Goal: Task Accomplishment & Management: Complete application form

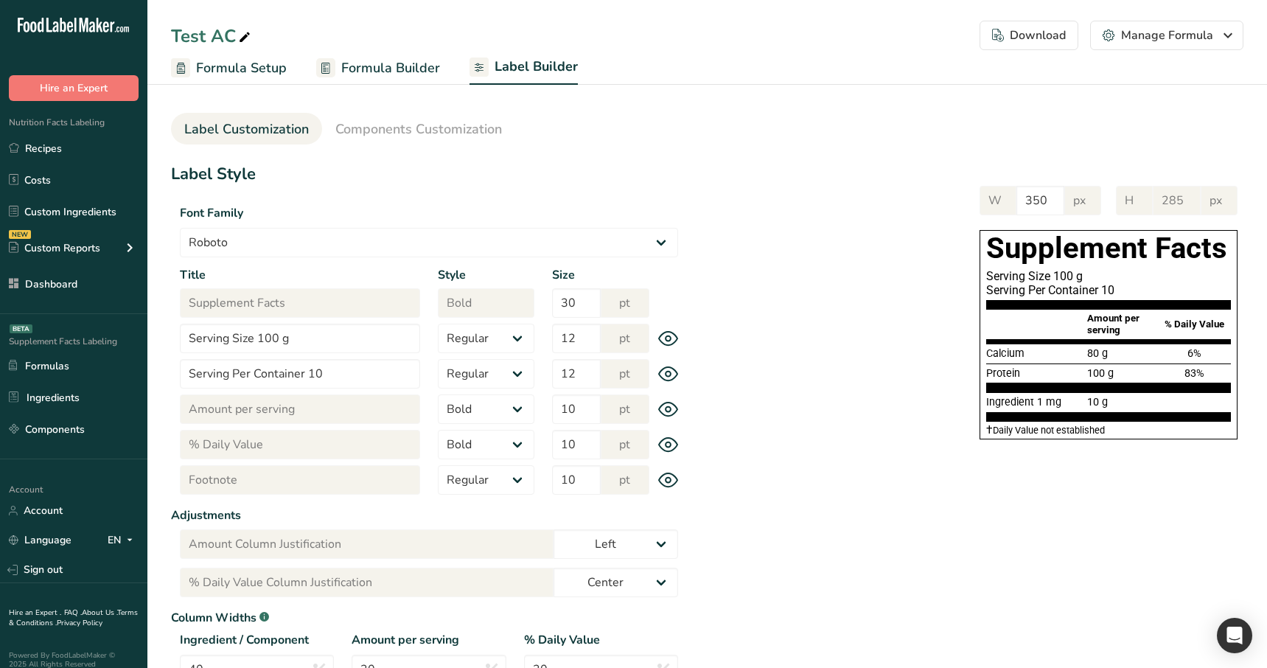
select select "Roboto"
select select "bold"
select select "center"
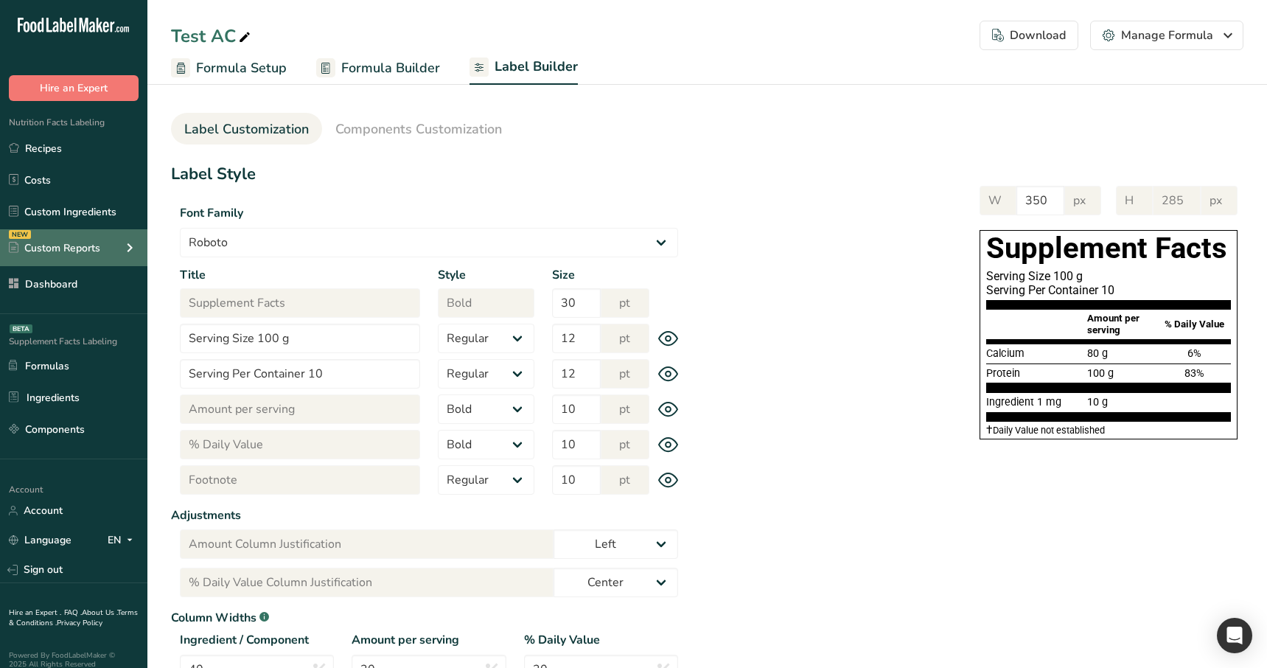
click at [80, 263] on div "NEW Custom Reports" at bounding box center [73, 247] width 147 height 37
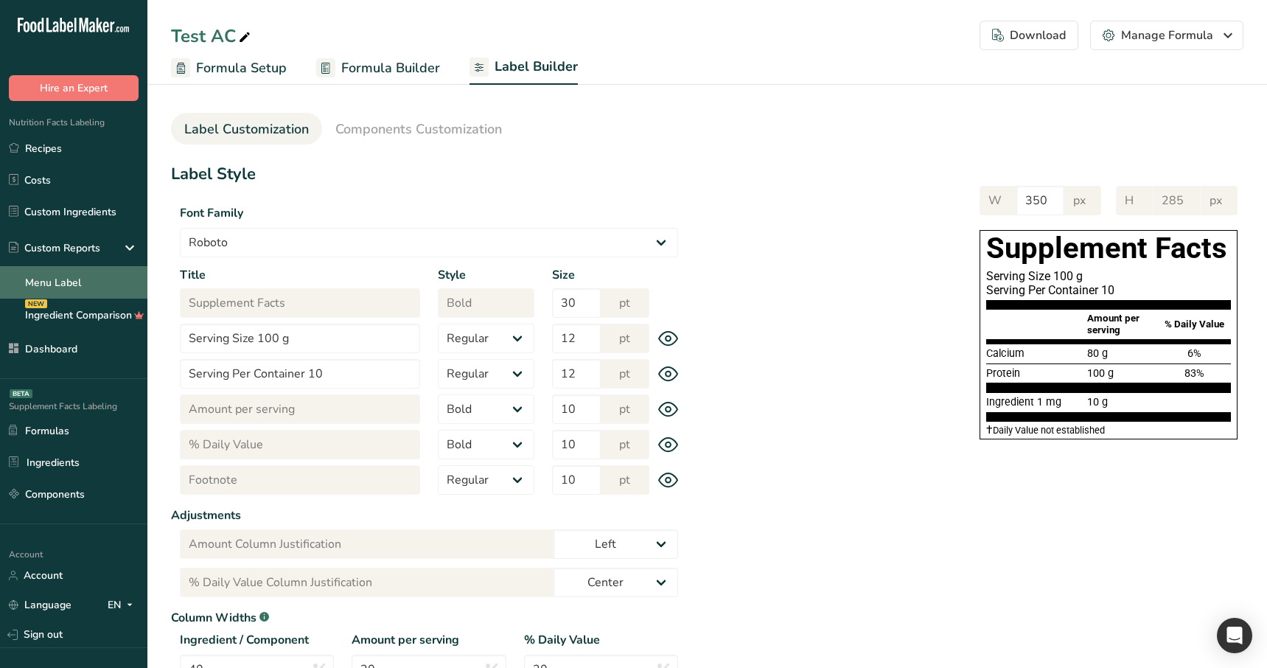
click at [100, 280] on link "Menu Label" at bounding box center [73, 282] width 147 height 32
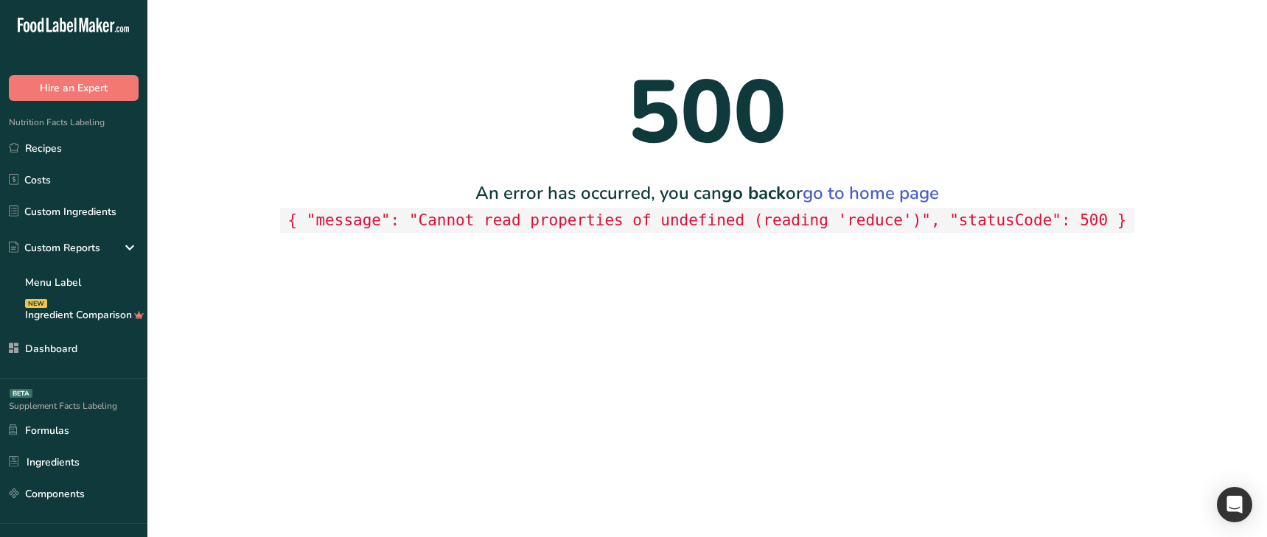
click at [459, 391] on main "500 An error has occurred, you can go back or go to home page { "message": "Can…" at bounding box center [633, 268] width 1267 height 537
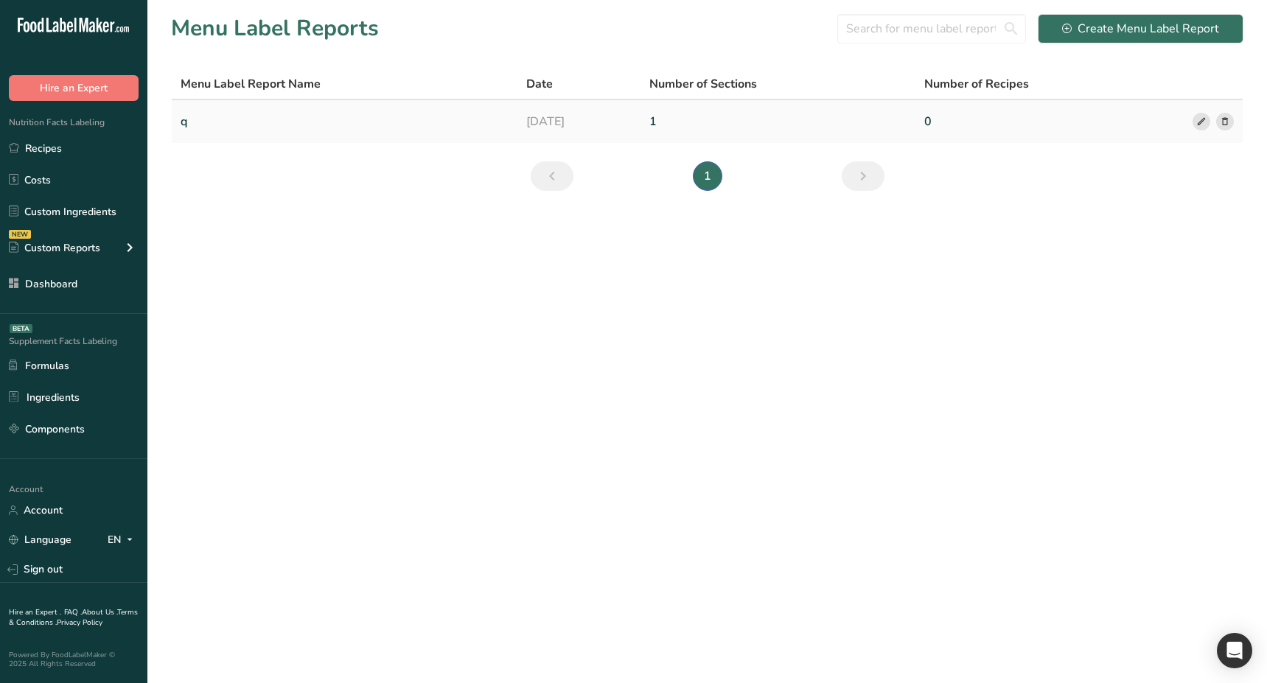
click at [304, 123] on link "q" at bounding box center [345, 121] width 328 height 31
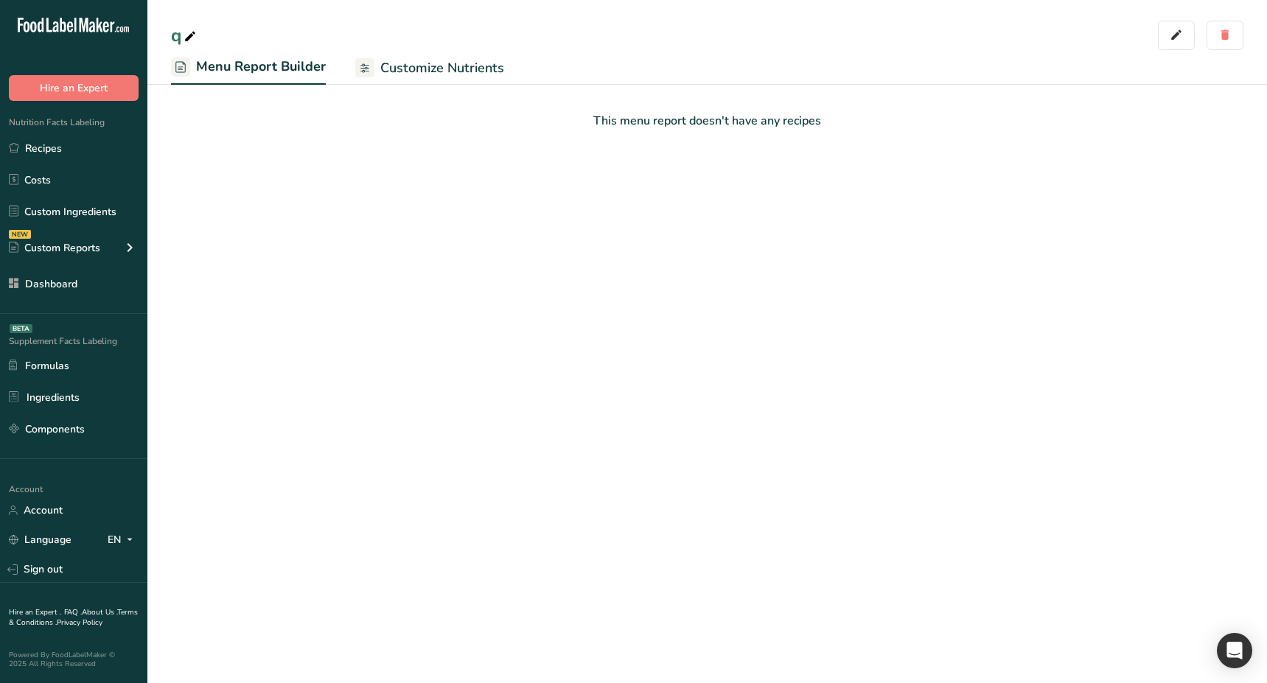
click at [464, 81] on link "Customize Nutrients" at bounding box center [429, 68] width 149 height 33
click at [279, 71] on span "Menu Report Builder" at bounding box center [259, 68] width 127 height 20
click at [342, 236] on main "q Menu Report Builder Customize Nutrients This menu report doesn't have any rec…" at bounding box center [633, 341] width 1267 height 683
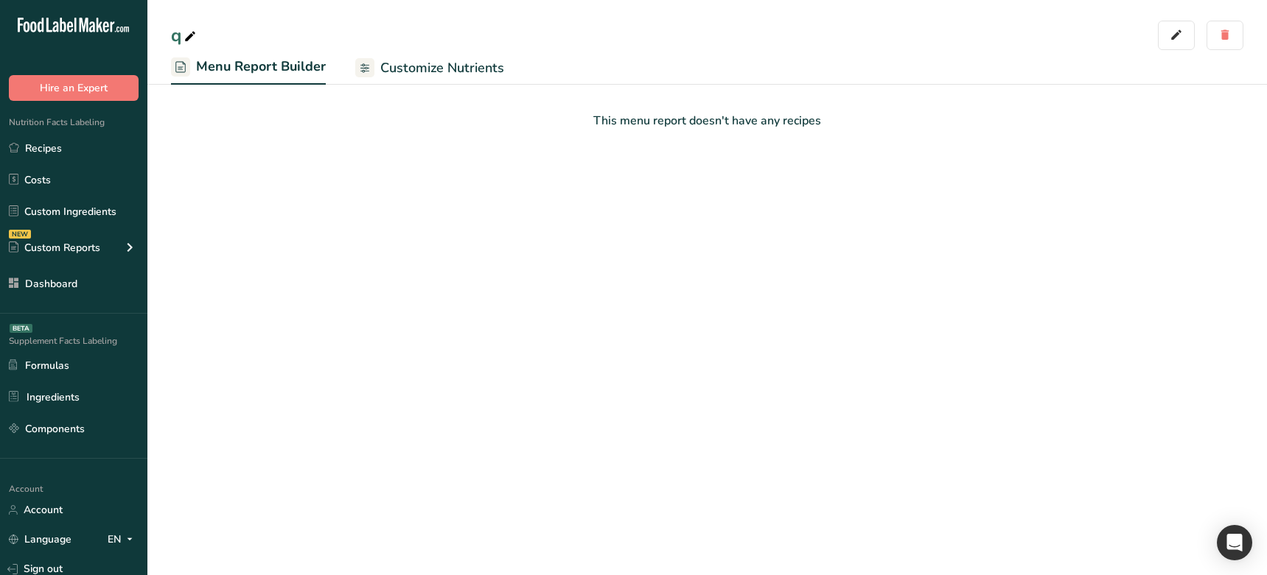
click at [520, 316] on main "q Menu Report Builder Customize Nutrients This menu report doesn't have any rec…" at bounding box center [633, 287] width 1267 height 575
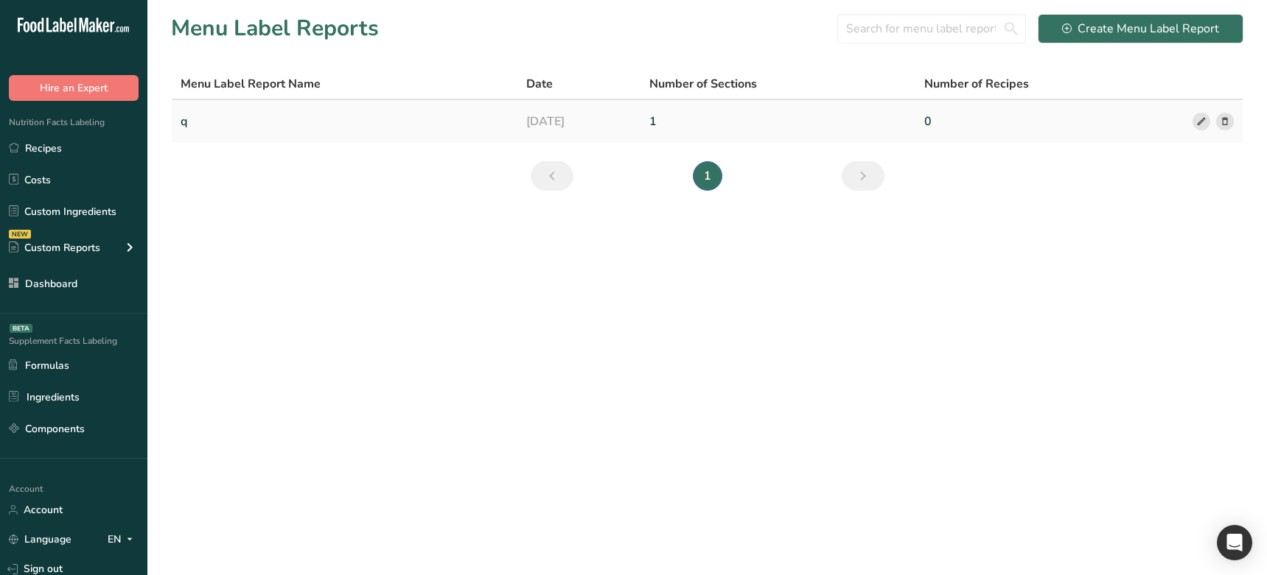
click at [689, 125] on link "1" at bounding box center [777, 121] width 257 height 31
drag, startPoint x: 573, startPoint y: 273, endPoint x: 561, endPoint y: 275, distance: 12.6
click at [572, 273] on main "Menu Label Reports Create Menu Label Report Menu Label Report Name Date Number …" at bounding box center [633, 287] width 1267 height 575
click at [322, 119] on link "q" at bounding box center [345, 121] width 328 height 31
drag, startPoint x: 430, startPoint y: 205, endPoint x: 660, endPoint y: 157, distance: 235.5
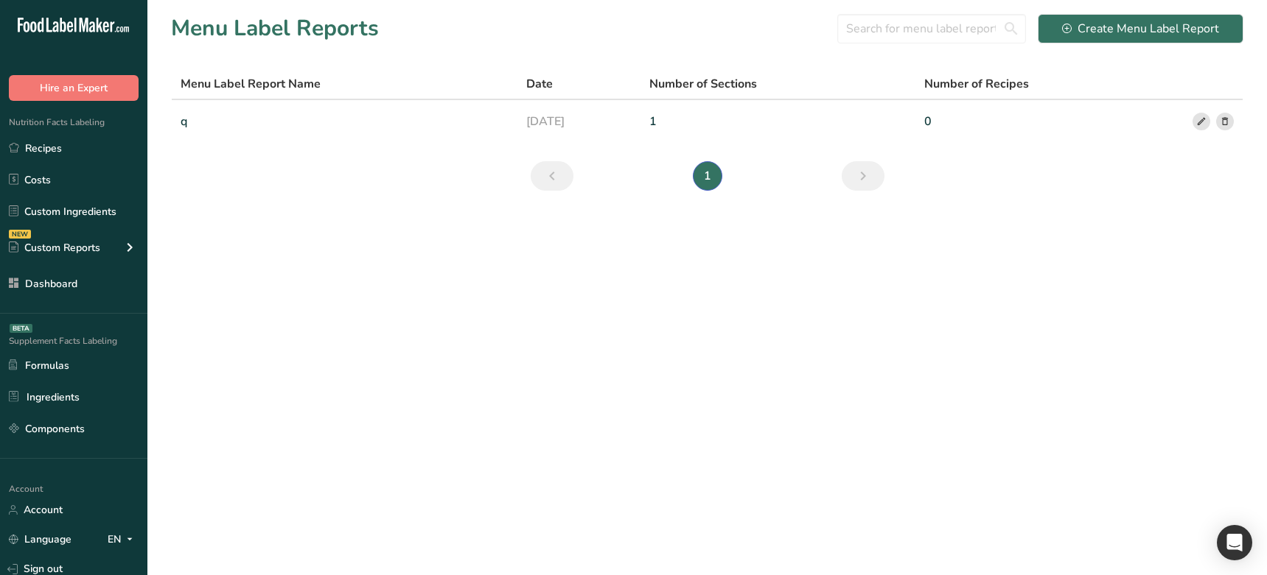
click at [432, 205] on section "Menu Label Reports Create Menu Label Report Menu Label Report Name Date Number …" at bounding box center [706, 107] width 1119 height 214
click at [1198, 124] on icon at bounding box center [1201, 121] width 10 height 15
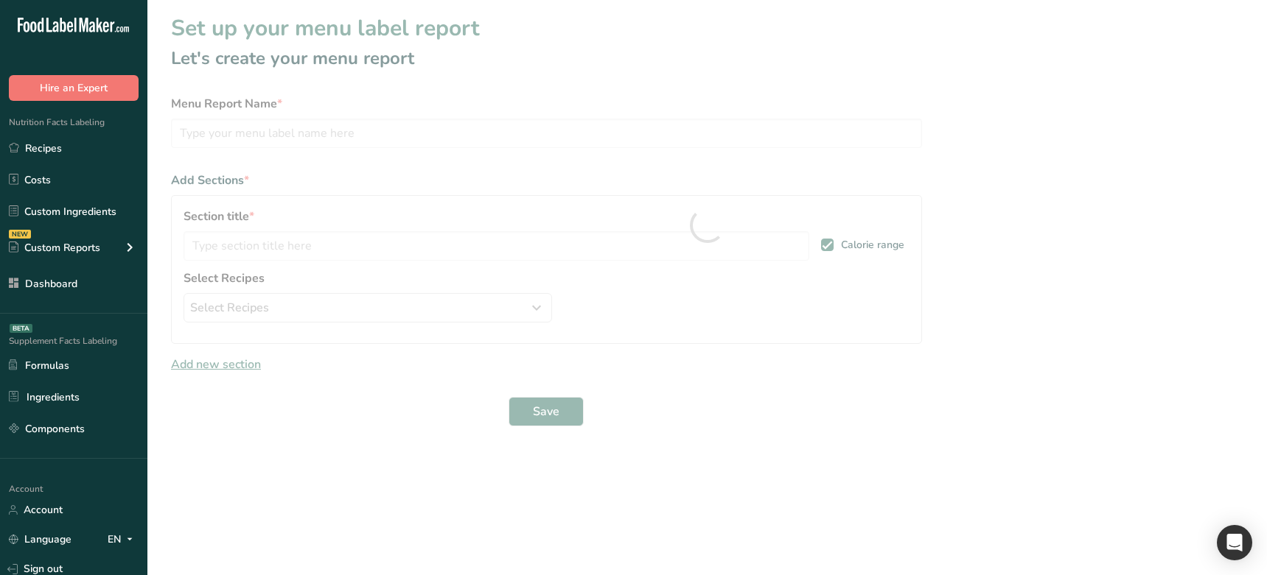
type input "q"
type input "sdasdasd"
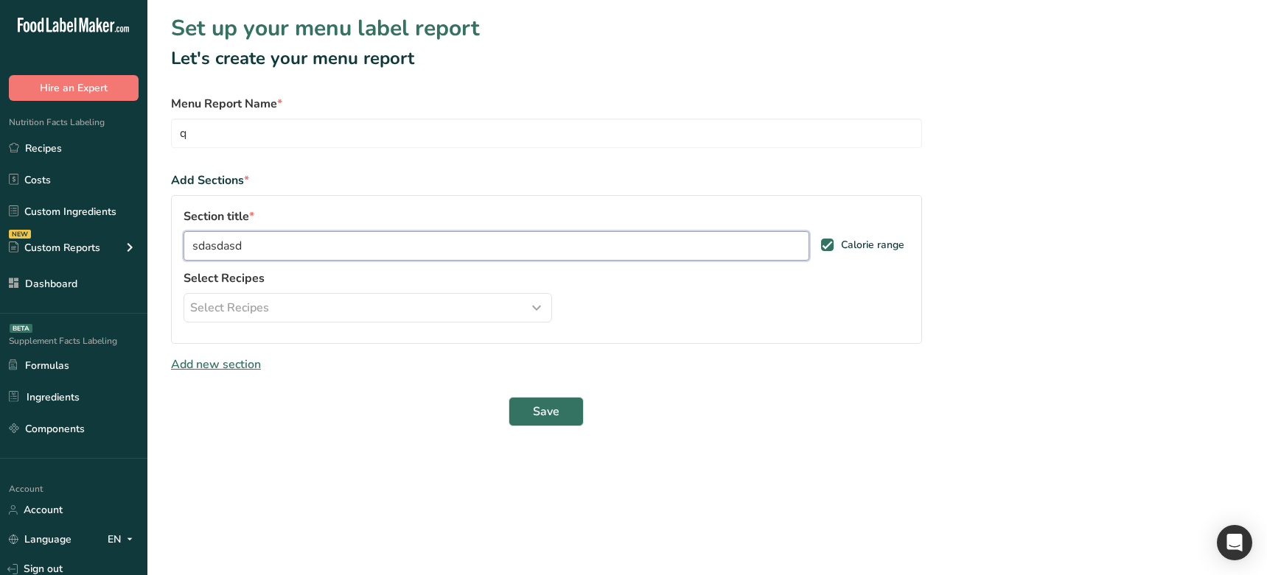
click at [346, 254] on input "sdasdasd" at bounding box center [496, 245] width 626 height 29
drag, startPoint x: 572, startPoint y: 251, endPoint x: 580, endPoint y: 251, distance: 8.1
click at [572, 251] on input "text" at bounding box center [496, 245] width 626 height 29
type input "Test"
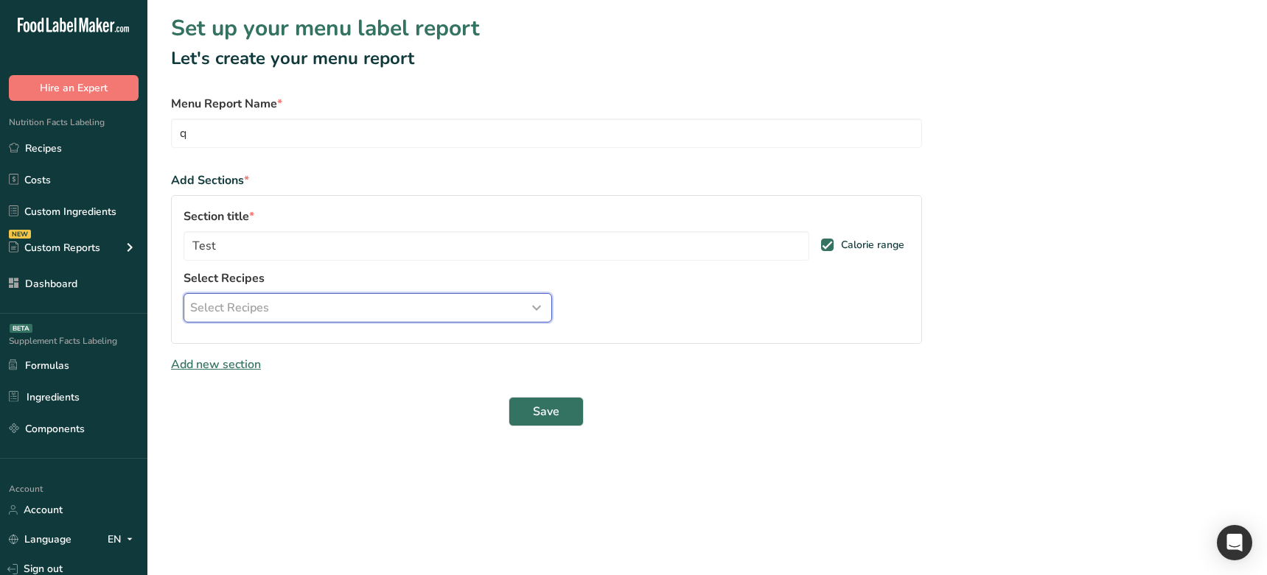
click at [410, 315] on div "Select Recipes" at bounding box center [367, 308] width 355 height 18
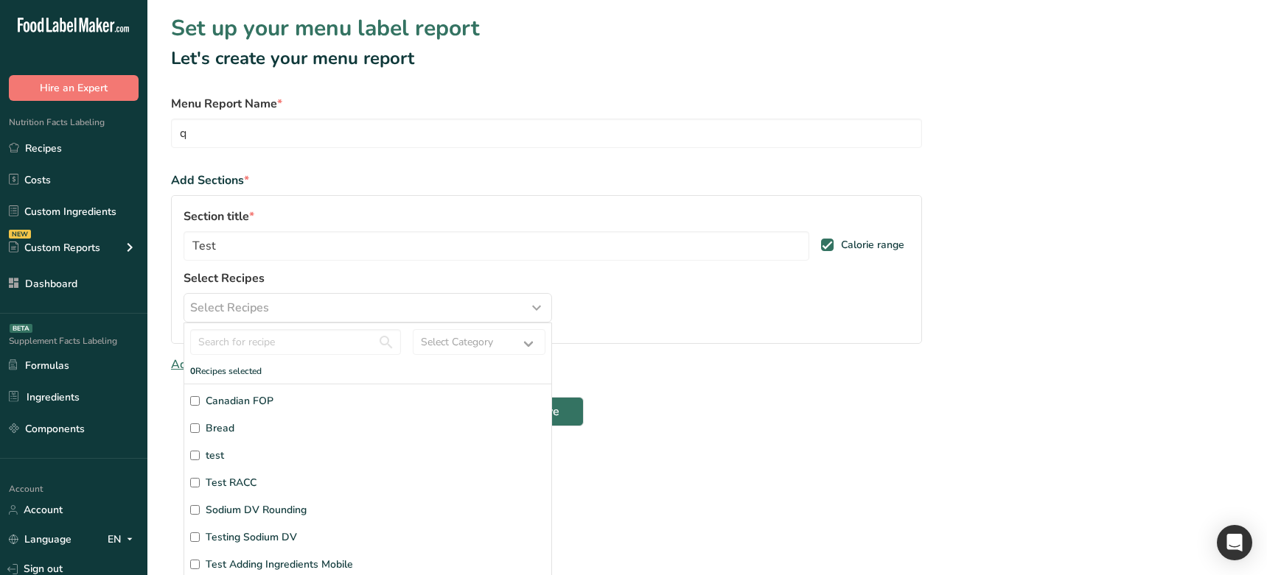
click at [260, 402] on span "Canadian FOP" at bounding box center [240, 400] width 68 height 15
click at [200, 402] on input "Canadian FOP" at bounding box center [195, 401] width 10 height 10
checkbox input "true"
click at [607, 281] on div "Section title * Test Calorie range Select Recipes Select Recipes Select Categor…" at bounding box center [546, 299] width 751 height 209
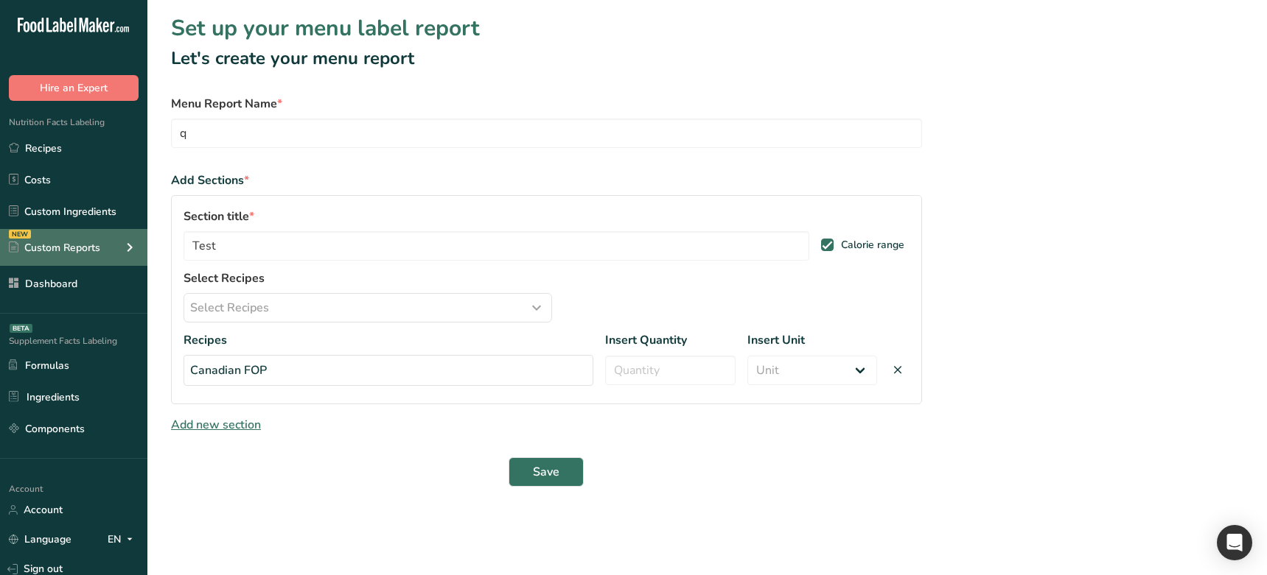
click at [135, 251] on icon at bounding box center [130, 247] width 18 height 27
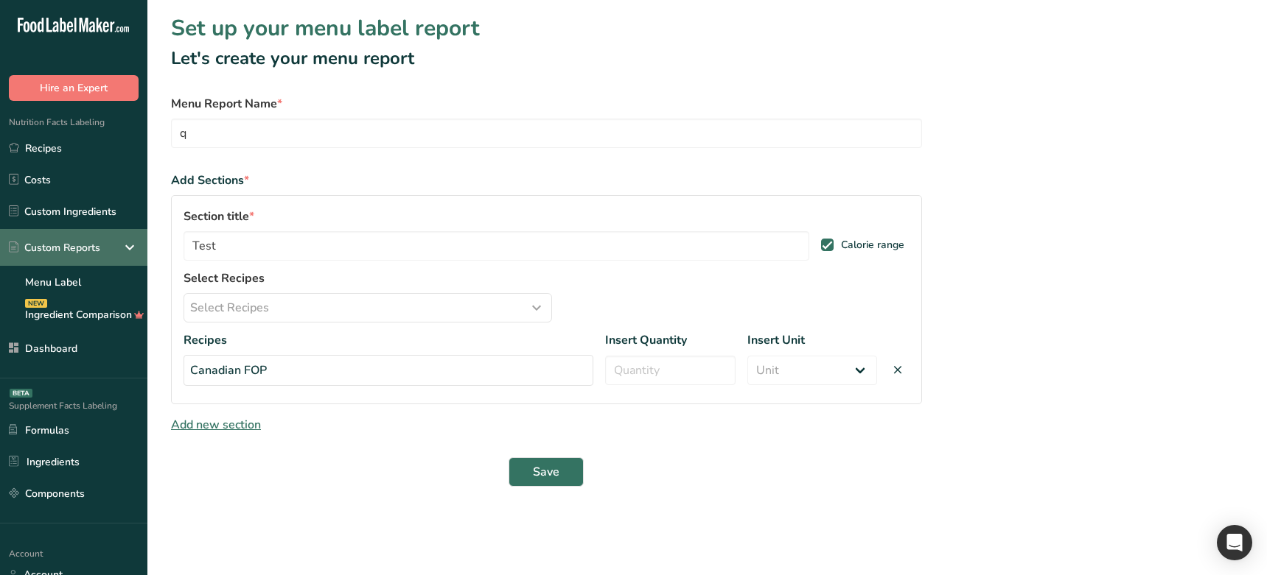
click at [135, 251] on icon at bounding box center [130, 247] width 18 height 27
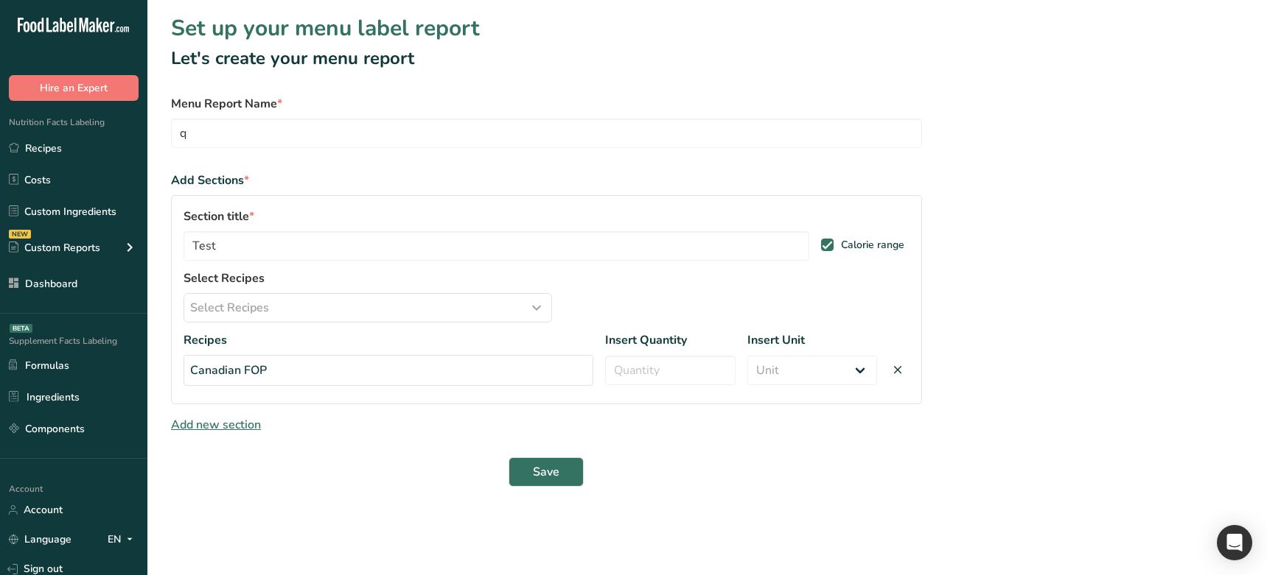
click at [548, 547] on main "Set up your menu label report Let's create your menu report Menu Report Name * …" at bounding box center [633, 287] width 1267 height 575
click at [318, 302] on div "Select Recipes" at bounding box center [367, 308] width 355 height 18
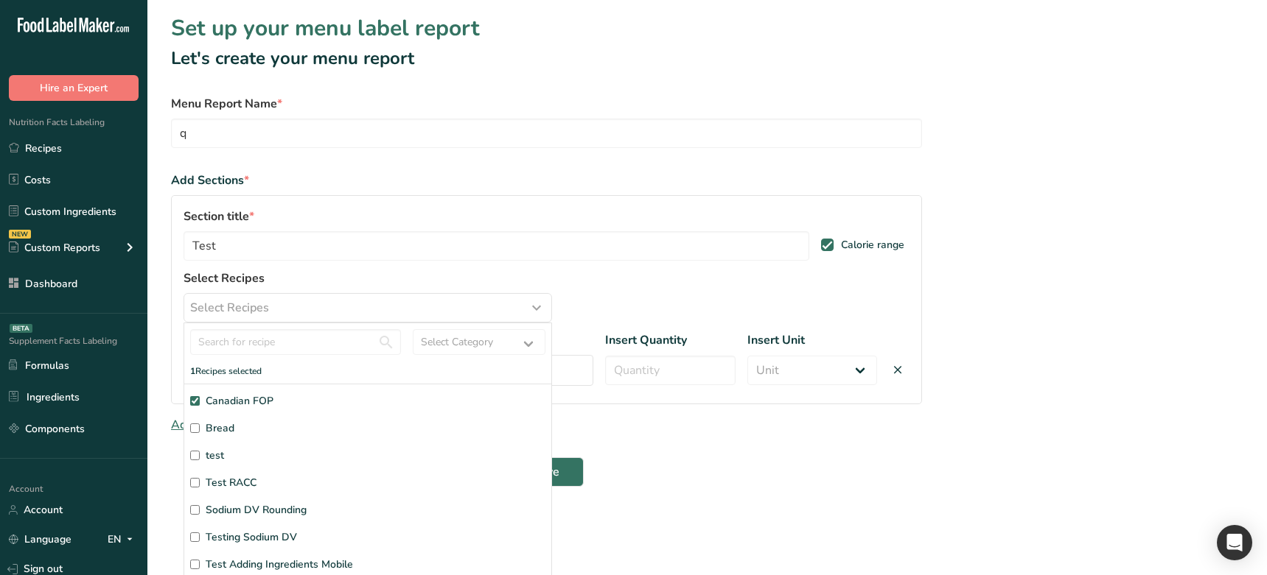
click at [746, 437] on form "Menu Report Name * q Add Sections * Section title * Test Calorie range Select R…" at bounding box center [546, 291] width 751 height 392
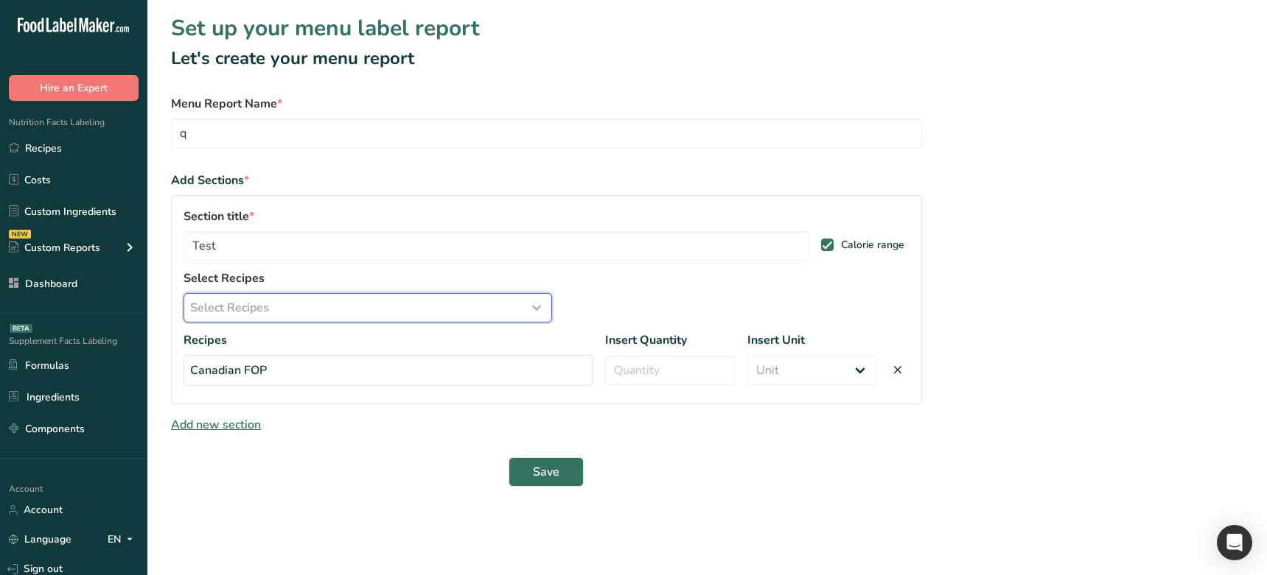
drag, startPoint x: 432, startPoint y: 304, endPoint x: 370, endPoint y: 354, distance: 79.2
click at [432, 304] on div "Select Recipes" at bounding box center [367, 308] width 355 height 18
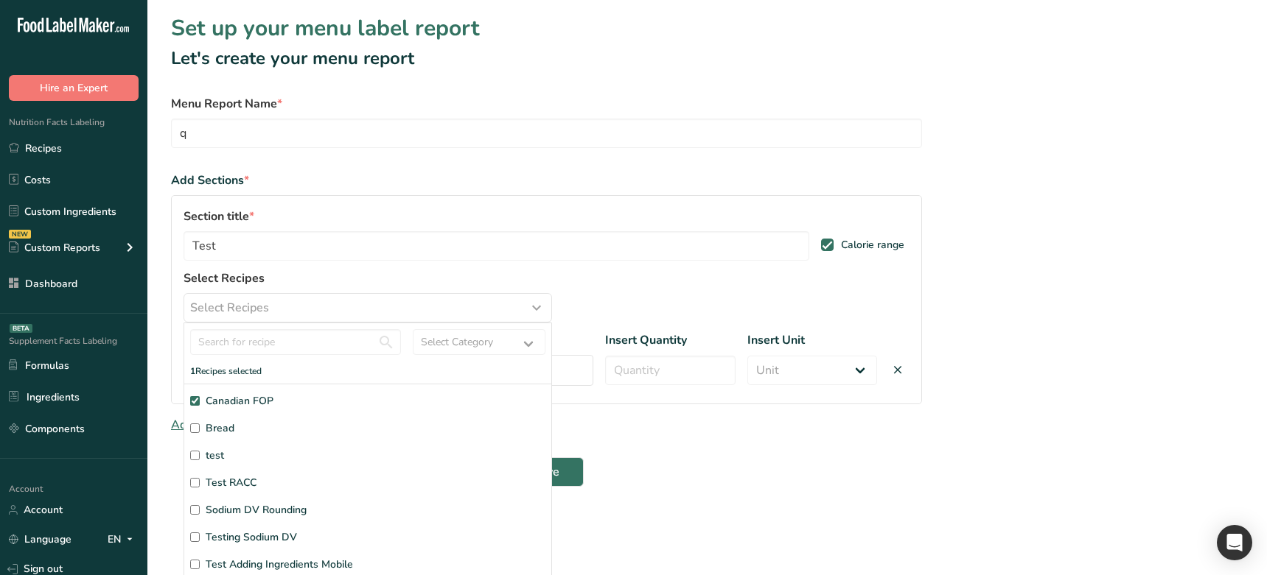
drag, startPoint x: 256, startPoint y: 477, endPoint x: 256, endPoint y: 494, distance: 16.2
click at [255, 477] on span "Test RACC" at bounding box center [231, 482] width 51 height 15
click at [200, 478] on input "Test RACC" at bounding box center [195, 483] width 10 height 10
checkbox input "true"
click at [265, 512] on span "Sodium DV Rounding" at bounding box center [256, 510] width 101 height 15
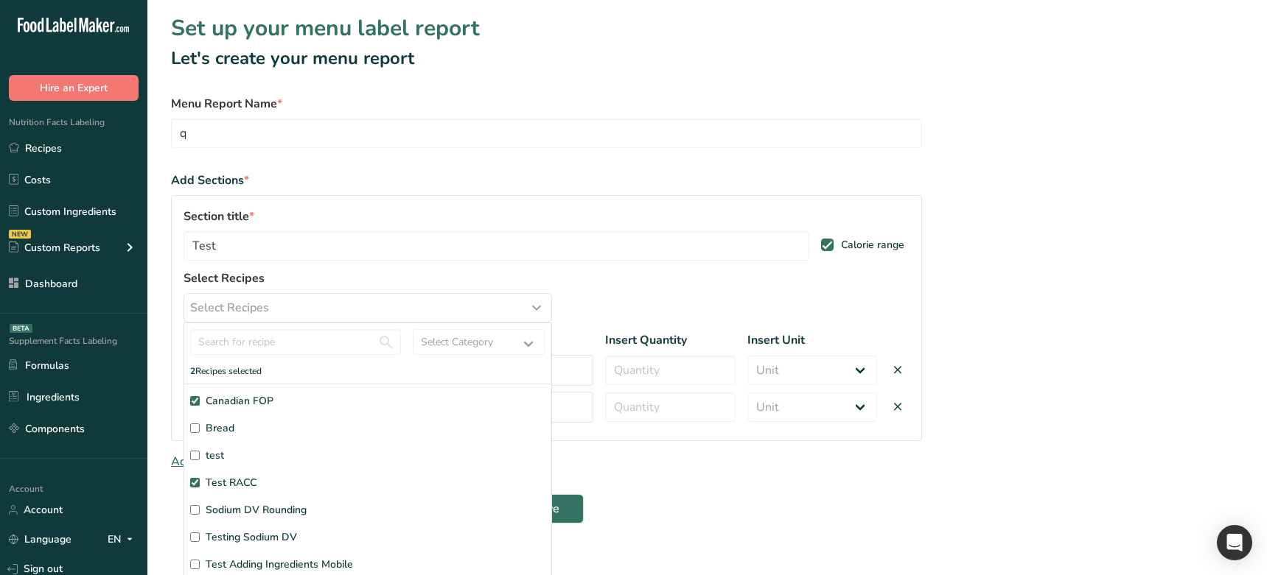
click at [200, 512] on input "Sodium DV Rounding" at bounding box center [195, 510] width 10 height 10
checkbox input "true"
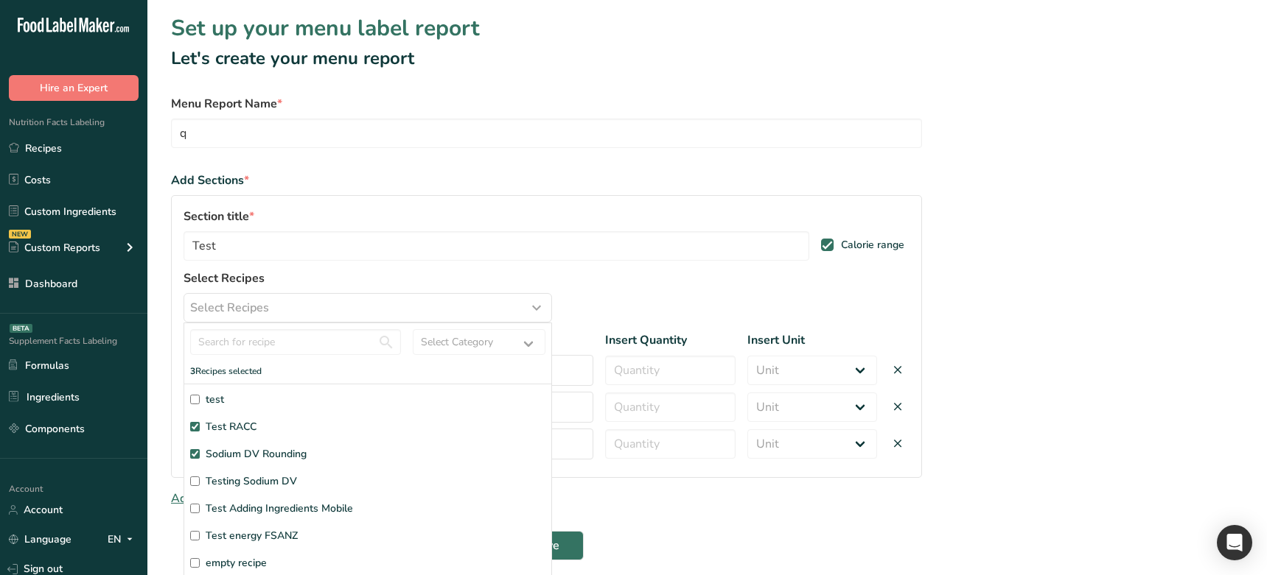
scroll to position [66, 0]
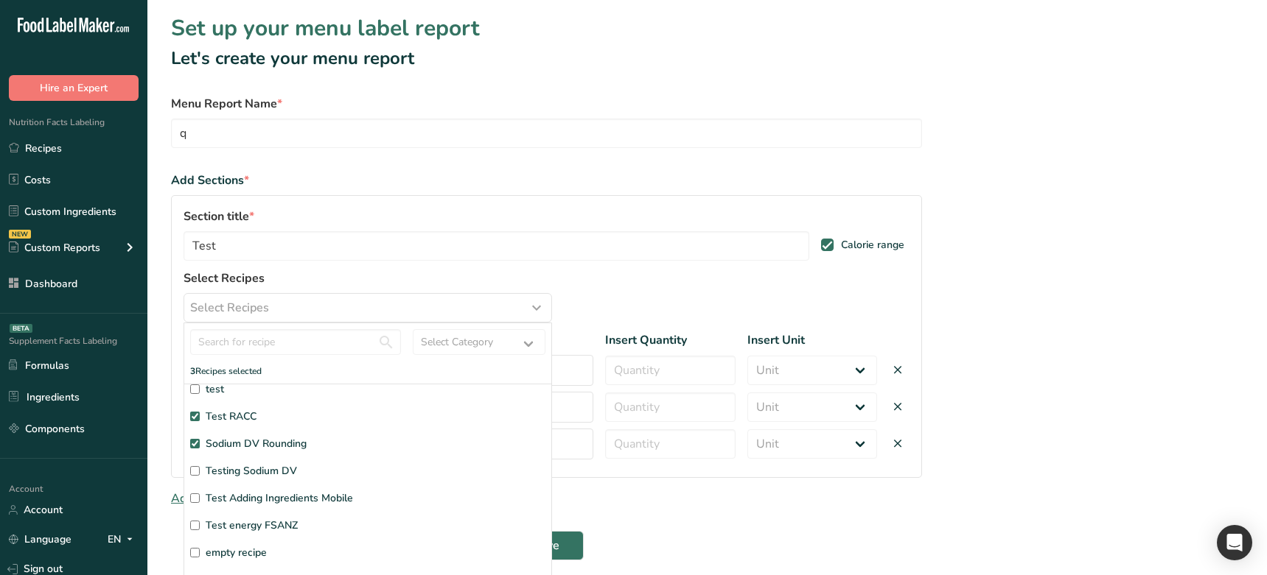
drag, startPoint x: 270, startPoint y: 500, endPoint x: 282, endPoint y: 498, distance: 11.9
click at [270, 500] on span "Test Adding Ingredients Mobile" at bounding box center [279, 498] width 147 height 15
click at [200, 500] on input "Test Adding Ingredients Mobile" at bounding box center [195, 499] width 10 height 10
checkbox input "true"
click at [717, 538] on form "Menu Report Name * q Add Sections * Section title * Test Calorie range Select R…" at bounding box center [546, 346] width 751 height 503
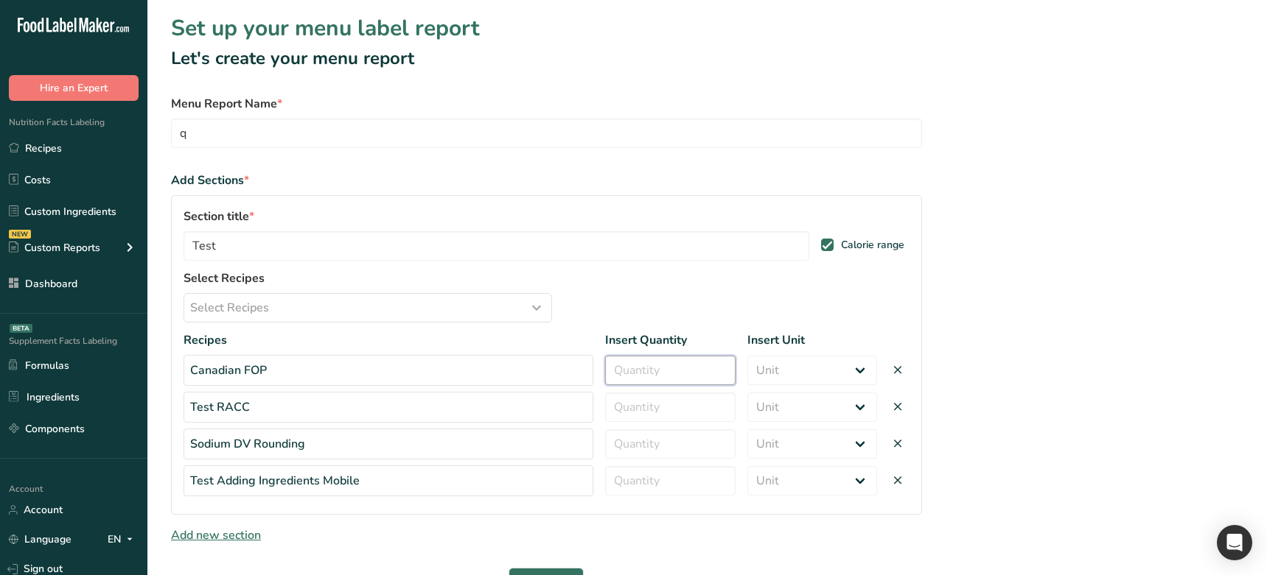
click at [659, 383] on input "number" at bounding box center [670, 370] width 130 height 29
type input "1"
click at [649, 410] on input "number" at bounding box center [670, 407] width 130 height 29
type input "5"
click at [648, 444] on input "number" at bounding box center [670, 444] width 130 height 29
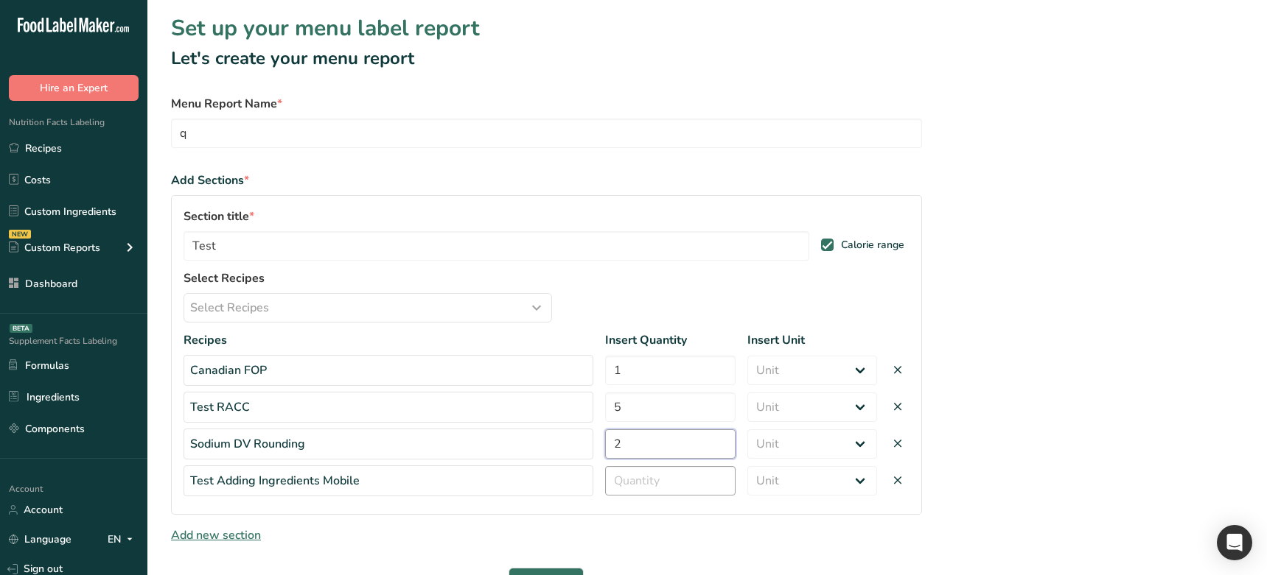
type input "2"
click at [655, 480] on input "number" at bounding box center [670, 480] width 130 height 29
type input "3"
click at [770, 378] on select "Unit Serving Package g ppm ug kg mg mcg lb oz" at bounding box center [812, 370] width 130 height 29
select select "package"
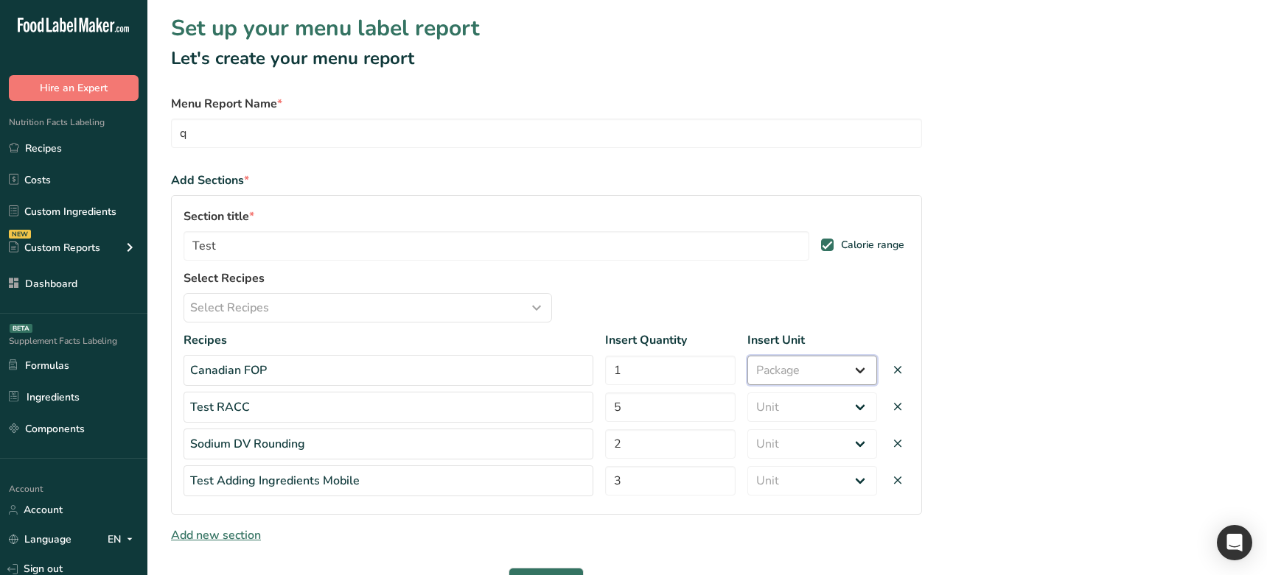
click at [747, 356] on select "Unit Serving Package g ppm ug kg mg mcg lb oz" at bounding box center [812, 370] width 130 height 29
click at [777, 408] on select "Unit Serving Package g ppm ug kg mg mcg lb oz" at bounding box center [812, 407] width 130 height 29
select select "0"
click at [747, 393] on select "Unit Serving Package g ppm ug kg mg mcg lb oz" at bounding box center [812, 407] width 130 height 29
click at [782, 441] on select "Unit Serving Package g ppm ug kg mg mcg lb oz" at bounding box center [812, 444] width 130 height 29
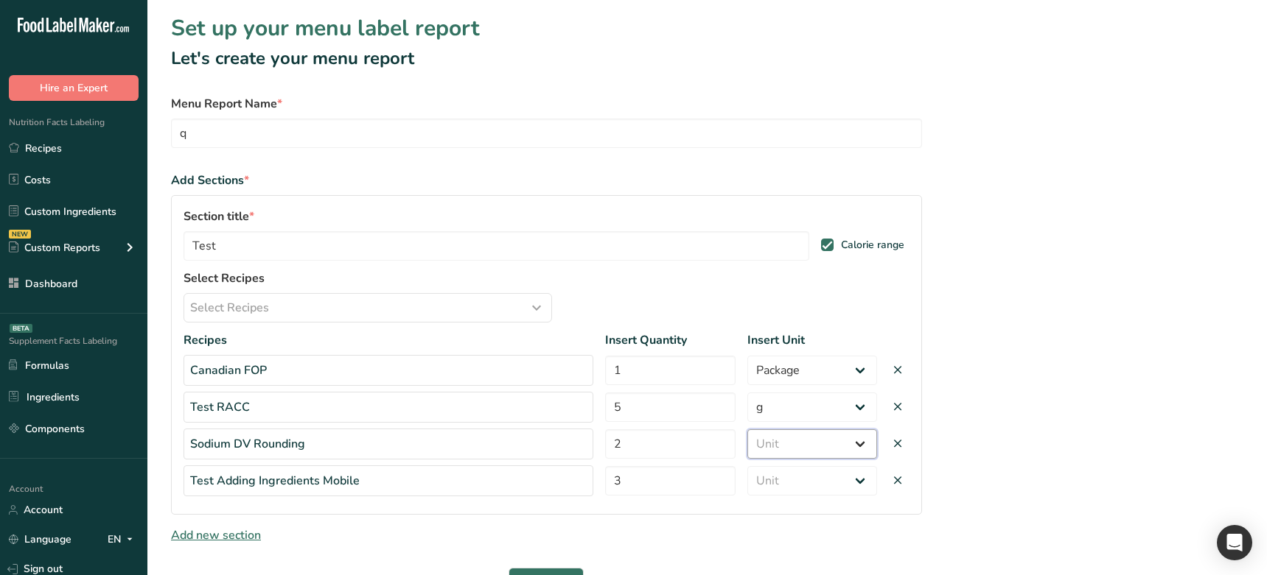
select select "package"
click at [747, 430] on select "Unit Serving Package g ppm ug kg mg mcg lb oz" at bounding box center [812, 444] width 130 height 29
click at [793, 480] on select "Unit Serving Package g ppm ug kg mg mcg lb oz" at bounding box center [812, 480] width 130 height 29
select select "serving"
click at [747, 466] on select "Unit Serving Package g ppm ug kg mg mcg lb oz" at bounding box center [812, 480] width 130 height 29
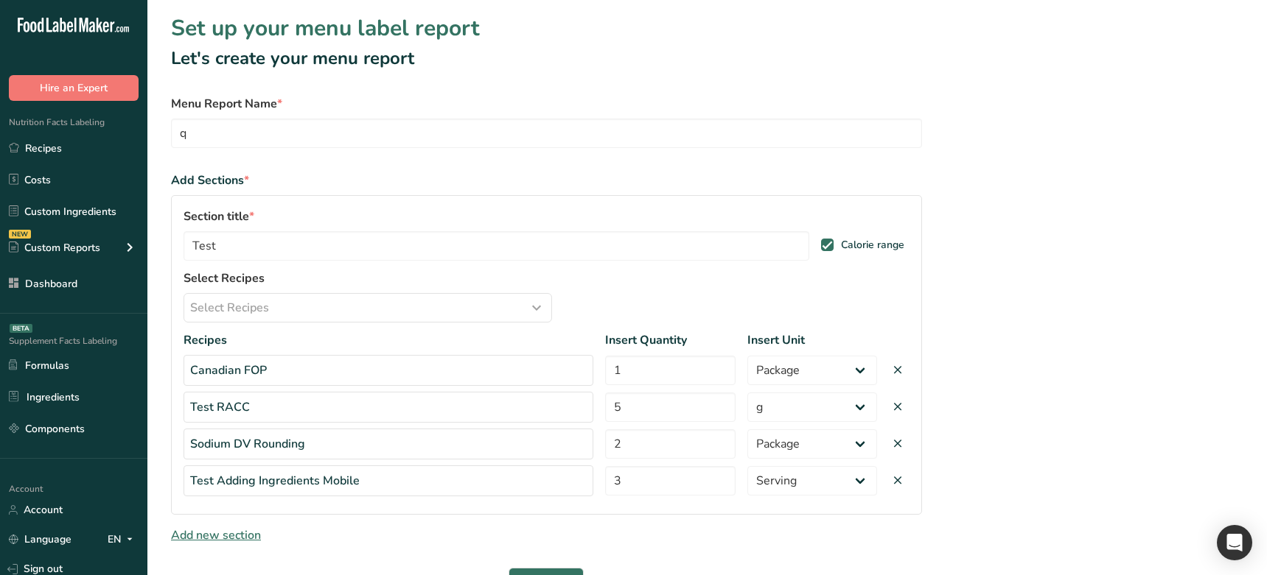
click at [762, 514] on div "Section title * Test Calorie range Select Recipes Select Recipes Select Categor…" at bounding box center [546, 355] width 751 height 320
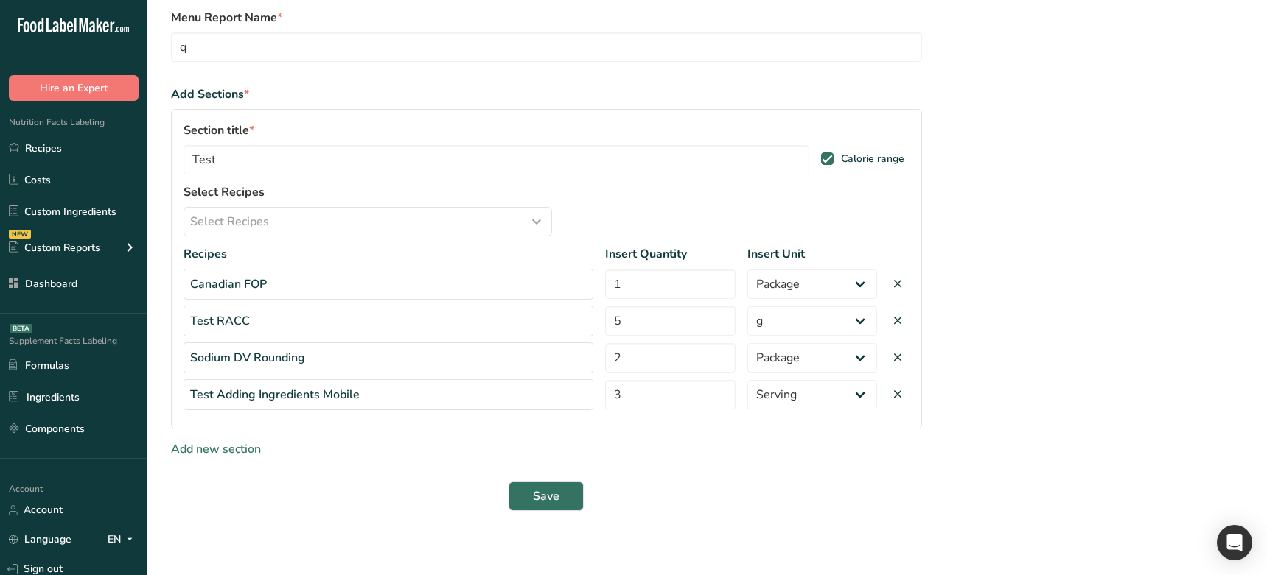
scroll to position [93, 0]
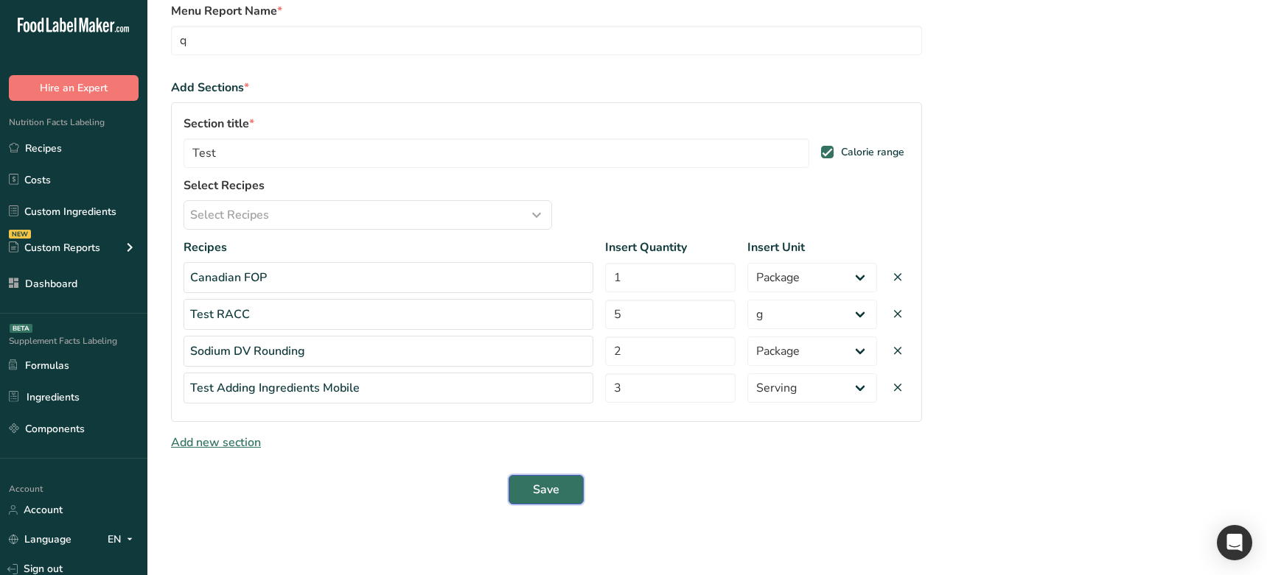
drag, startPoint x: 566, startPoint y: 482, endPoint x: 581, endPoint y: 480, distance: 14.8
click at [566, 482] on button "Save" at bounding box center [545, 489] width 75 height 29
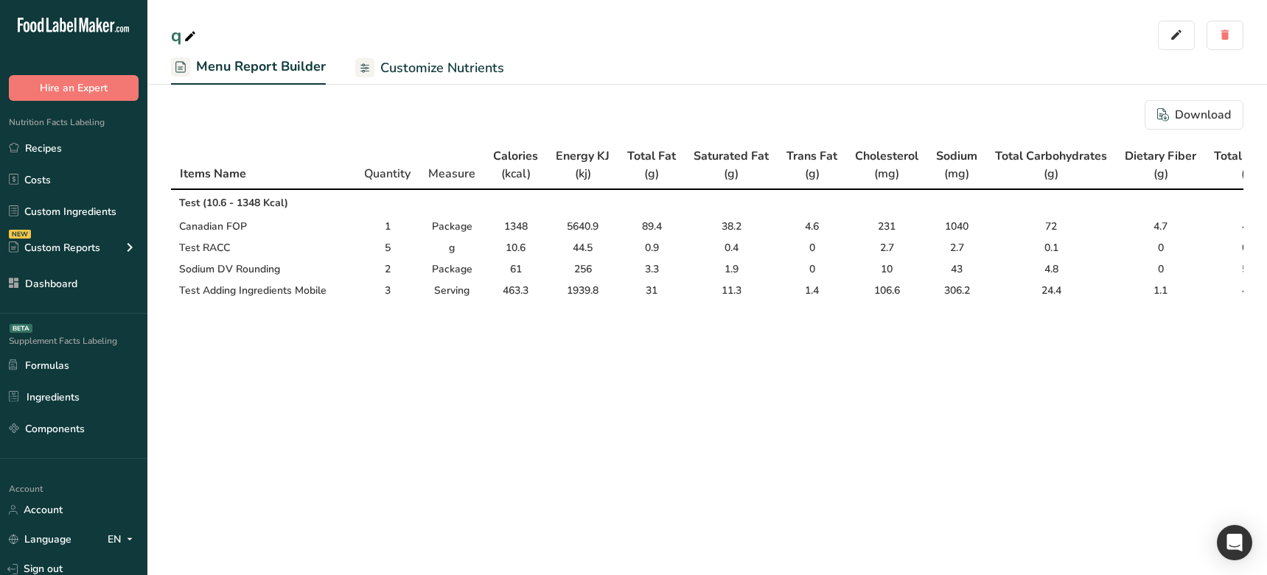
click at [464, 74] on span "Customize Nutrients" at bounding box center [442, 68] width 124 height 20
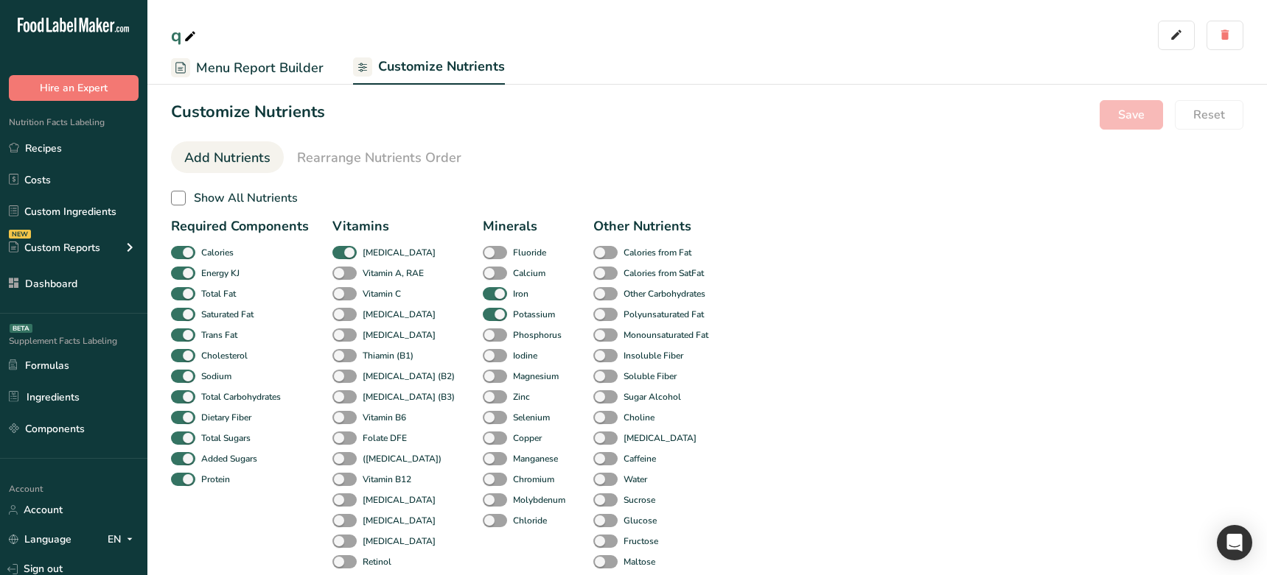
click at [264, 69] on span "Menu Report Builder" at bounding box center [259, 68] width 127 height 20
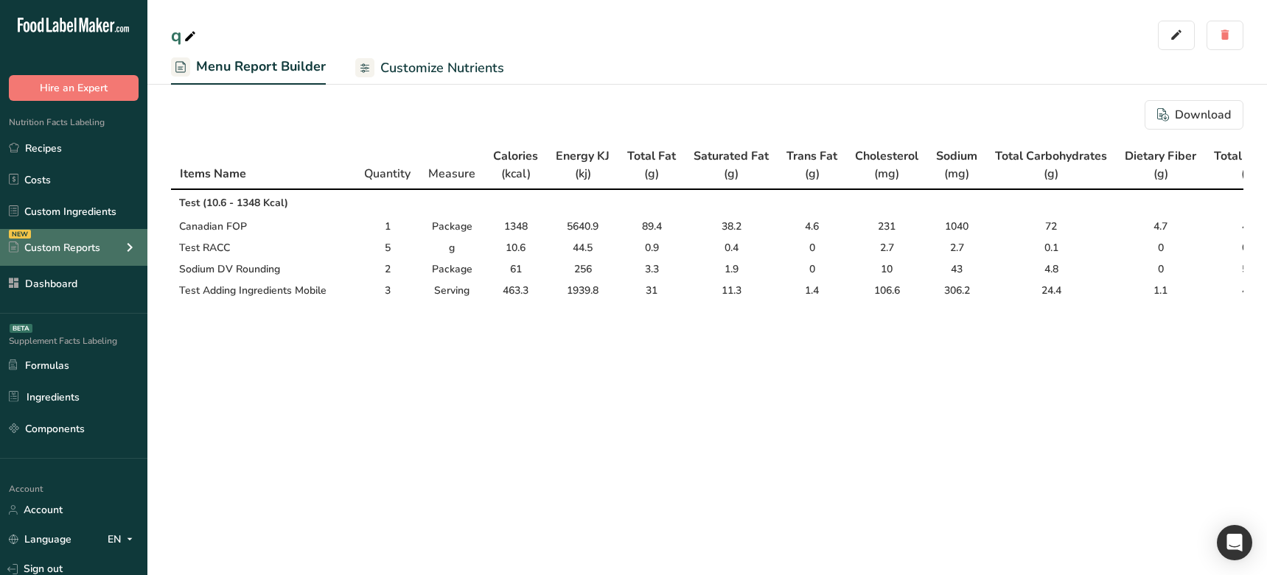
click at [99, 241] on div "Custom Reports" at bounding box center [54, 247] width 91 height 15
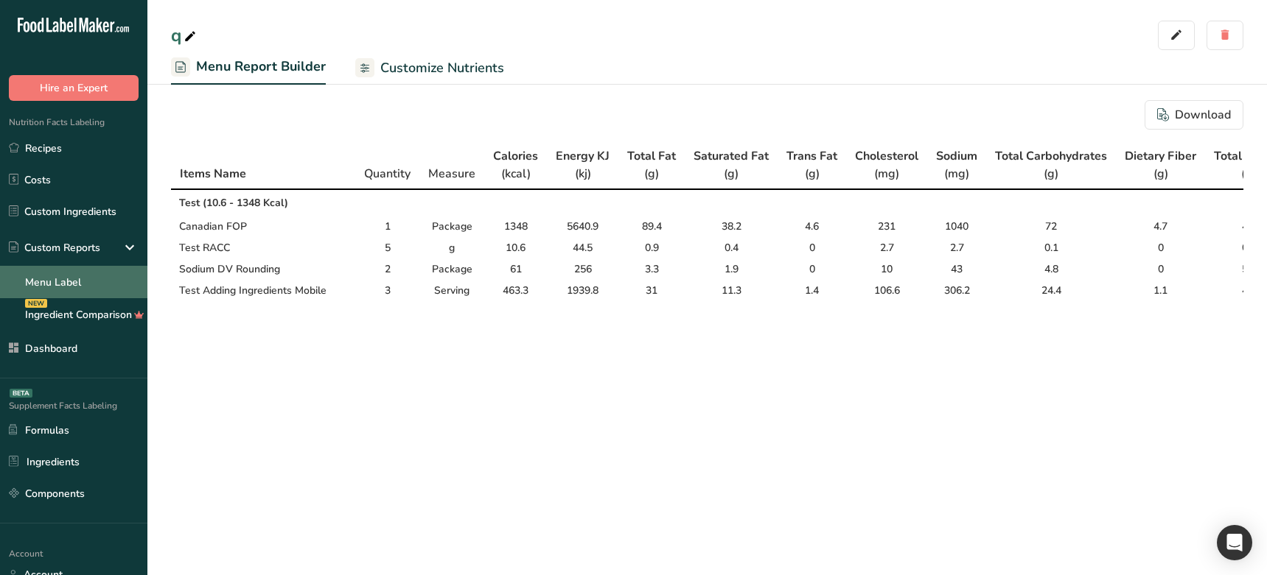
click at [91, 276] on link "Menu Label" at bounding box center [73, 282] width 147 height 32
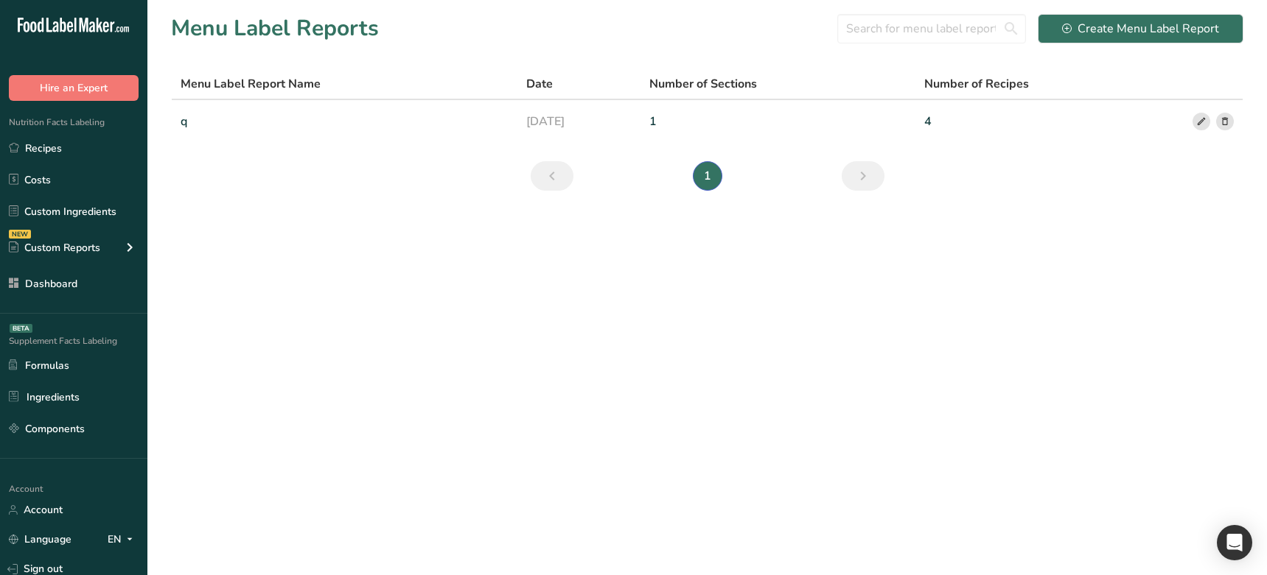
click at [559, 434] on main "Menu Label Reports Create Menu Label Report Menu Label Report Name Date Number …" at bounding box center [633, 287] width 1267 height 575
click at [694, 251] on main "Menu Label Reports Create Menu Label Report Menu Label Report Name Date Number …" at bounding box center [633, 287] width 1267 height 575
click at [373, 200] on section "Menu Label Reports Create Menu Label Report Menu Label Report Name Date Number …" at bounding box center [706, 107] width 1119 height 214
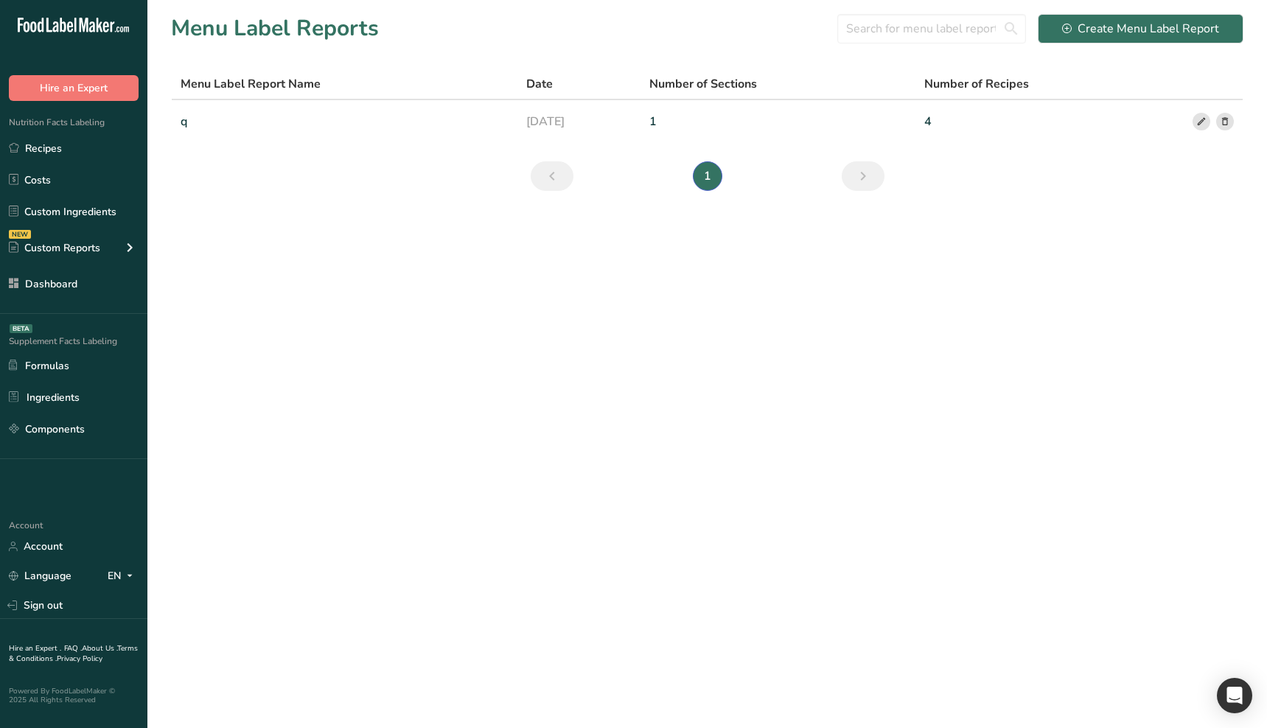
click at [801, 514] on main "Menu Label Reports Create Menu Label Report Menu Label Report Name Date Number …" at bounding box center [633, 364] width 1267 height 728
click at [421, 352] on main "Menu Label Reports Create Menu Label Report Menu Label Report Name Date Number …" at bounding box center [633, 364] width 1267 height 728
click at [68, 151] on link "Recipes" at bounding box center [73, 148] width 147 height 28
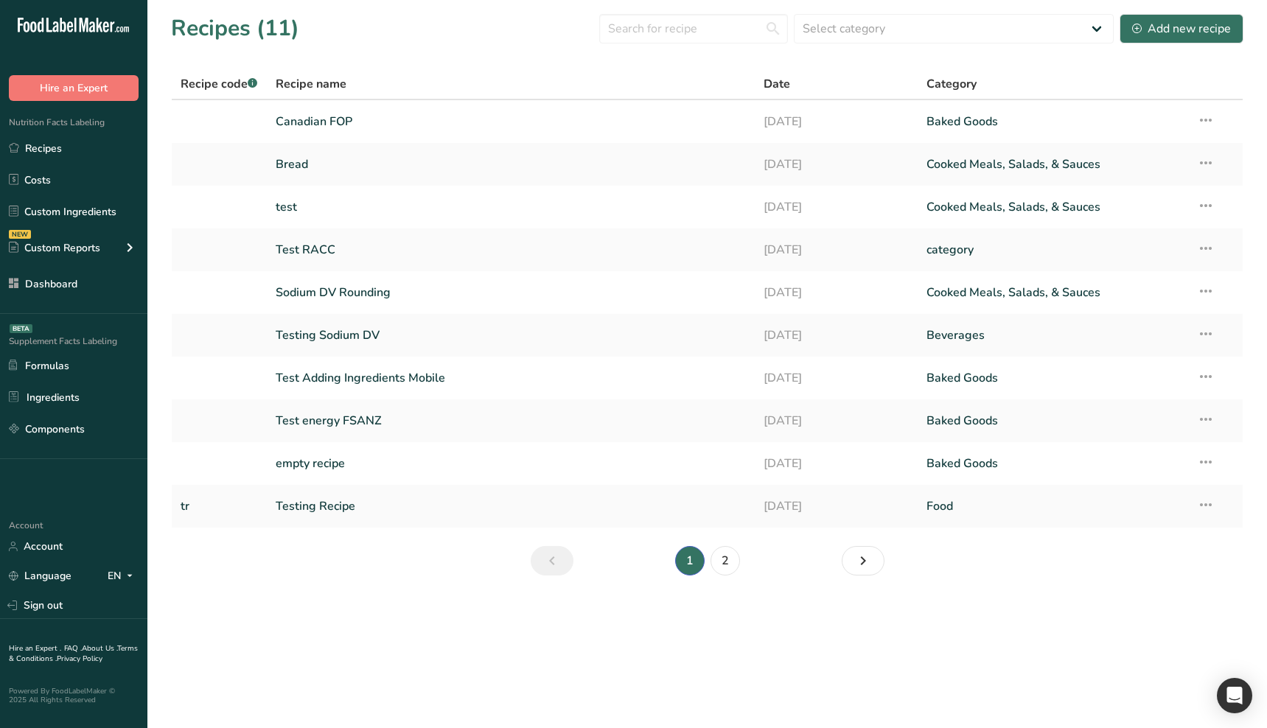
drag, startPoint x: 504, startPoint y: 623, endPoint x: 516, endPoint y: 618, distance: 12.9
click at [505, 623] on main "Recipes (11) Select category All Baked Goods [GEOGRAPHIC_DATA] category Cooked …" at bounding box center [633, 364] width 1267 height 728
click at [503, 622] on main "Recipes (11) Select category All Baked Goods [GEOGRAPHIC_DATA] category Cooked …" at bounding box center [633, 364] width 1267 height 728
click at [356, 669] on main "Recipes (11) Select category All Baked Goods [GEOGRAPHIC_DATA] category Cooked …" at bounding box center [633, 364] width 1267 height 728
click at [441, 620] on main "Recipes (11) Select category All Baked Goods [GEOGRAPHIC_DATA] category Cooked …" at bounding box center [633, 364] width 1267 height 728
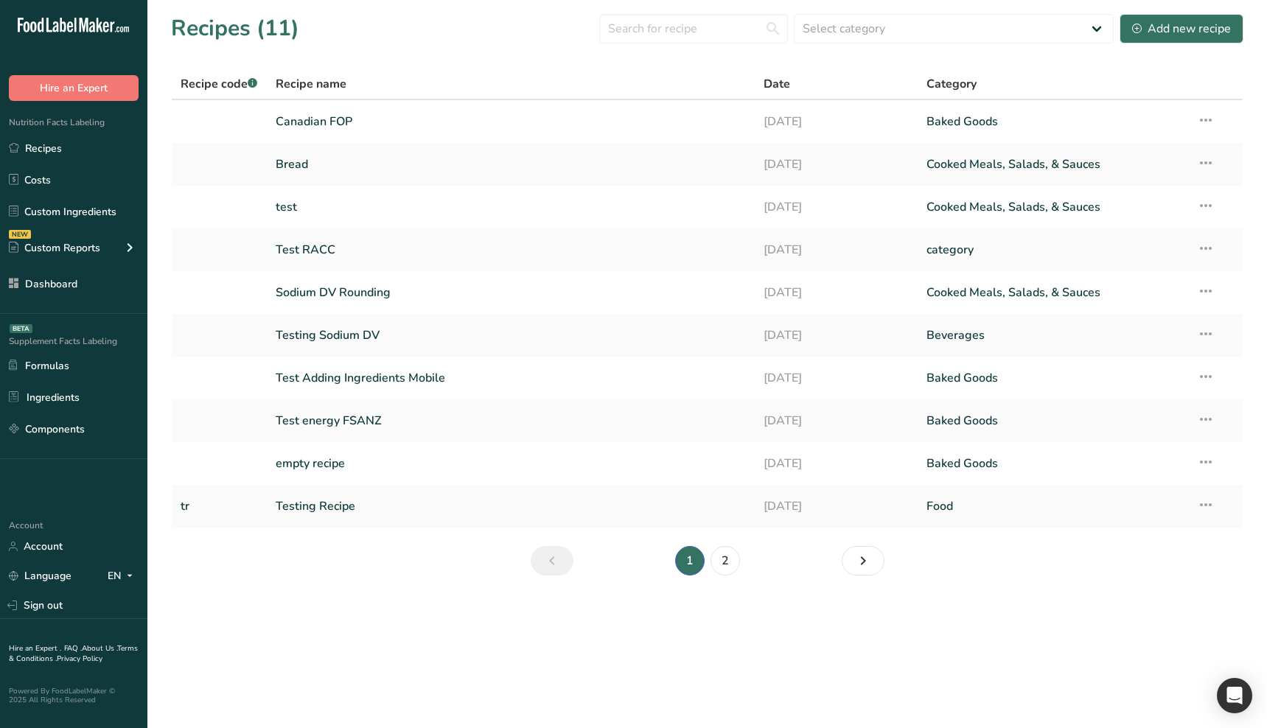
click at [544, 660] on main "Recipes (11) Select category All Baked Goods [GEOGRAPHIC_DATA] category Cooked …" at bounding box center [633, 364] width 1267 height 728
click at [110, 245] on div "NEW Custom Reports" at bounding box center [73, 247] width 147 height 37
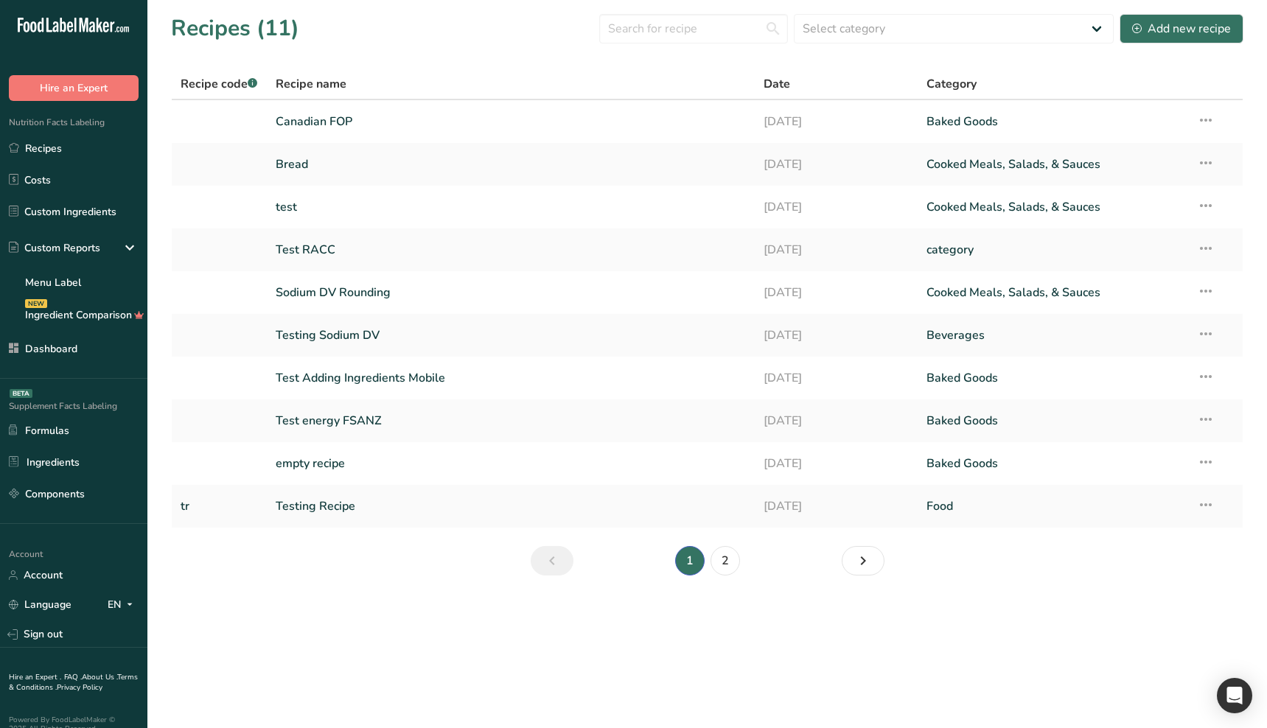
click at [626, 661] on main "Recipes (11) Select category All Baked Goods [GEOGRAPHIC_DATA] category Cooked …" at bounding box center [633, 364] width 1267 height 728
click at [616, 662] on main "Recipes (11) Select category All Baked Goods [GEOGRAPHIC_DATA] category Cooked …" at bounding box center [633, 364] width 1267 height 728
